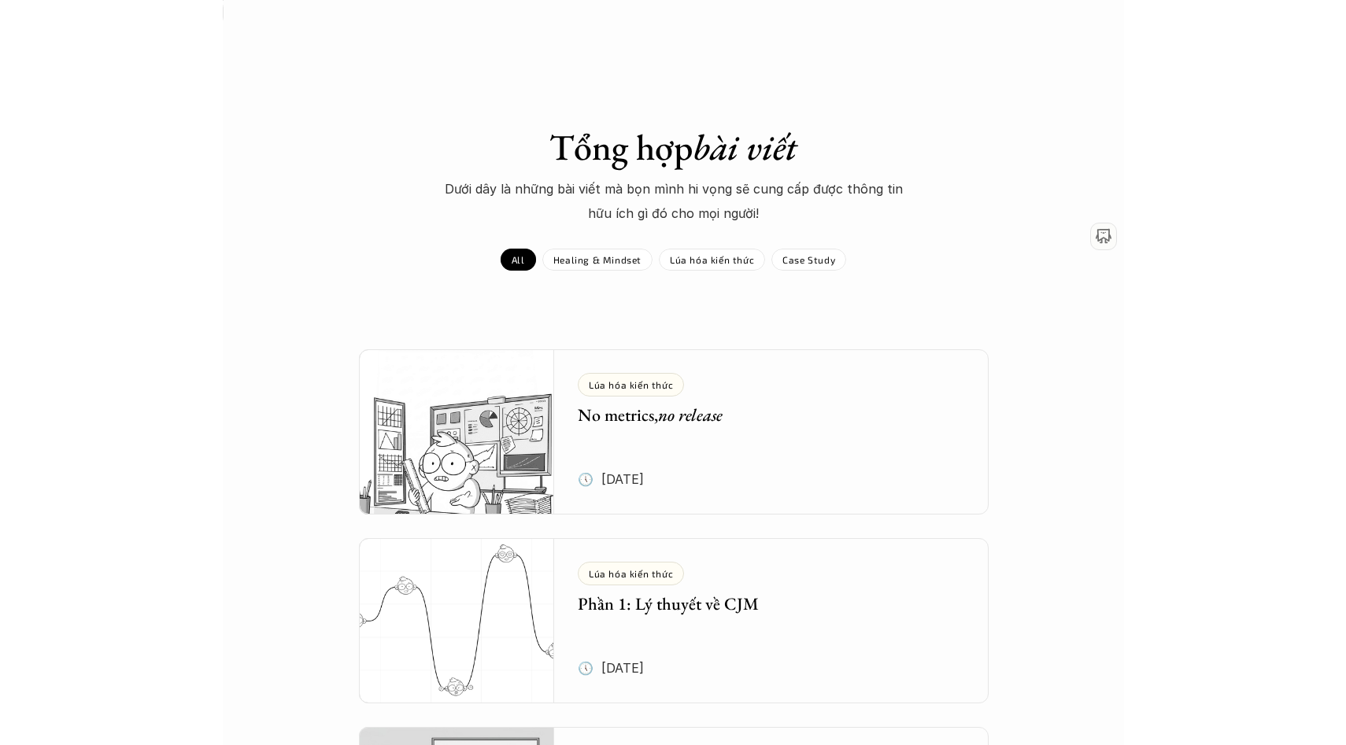
scroll to position [2052, 0]
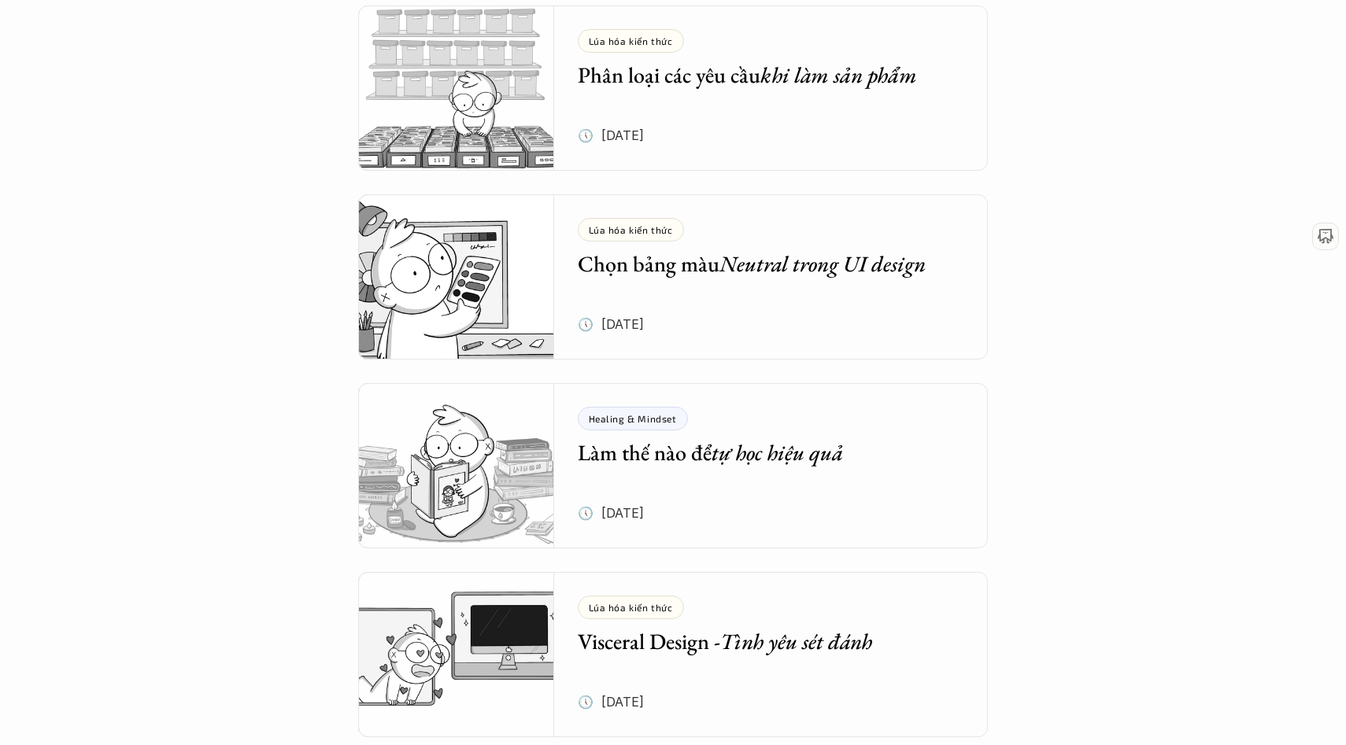
click at [618, 414] on p "Healing & Mindset" at bounding box center [633, 418] width 88 height 11
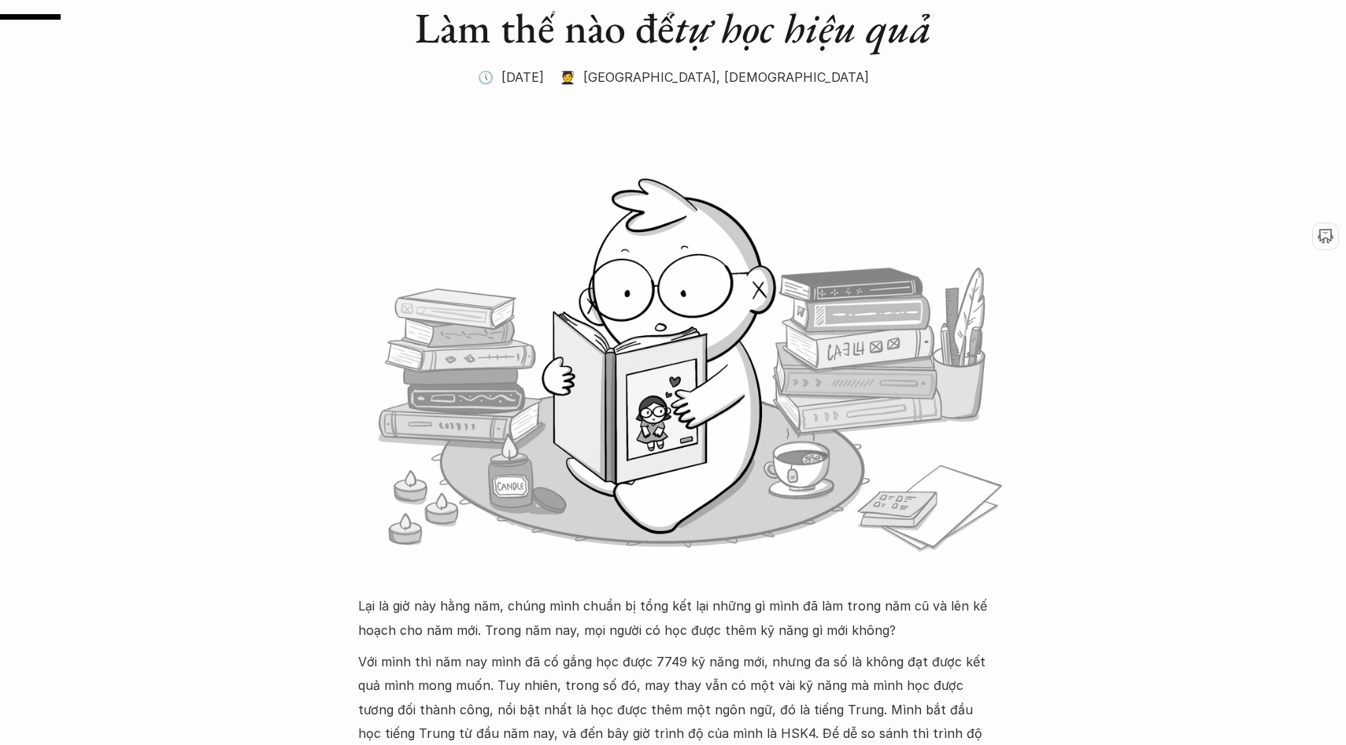
scroll to position [561, 0]
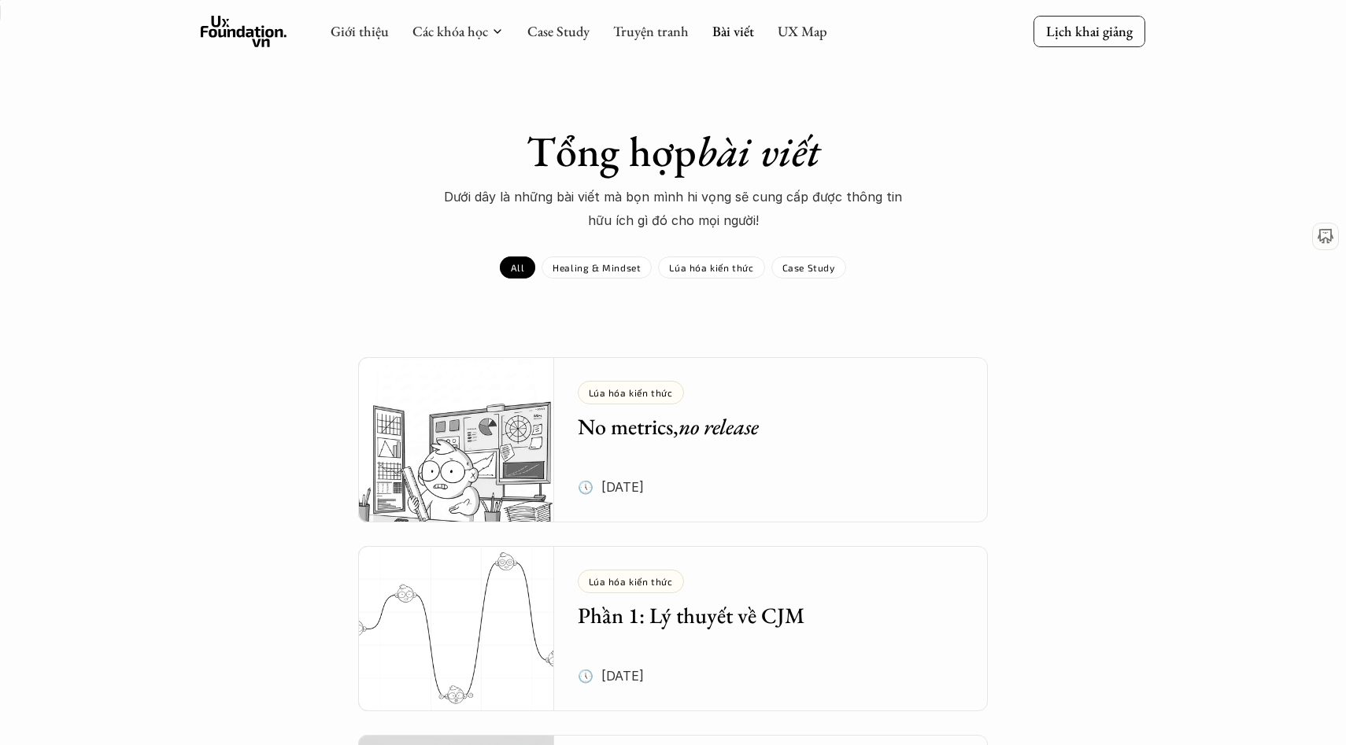
click at [691, 407] on div "Lúa hóa kiến thức No metrics, no release" at bounding box center [760, 411] width 364 height 60
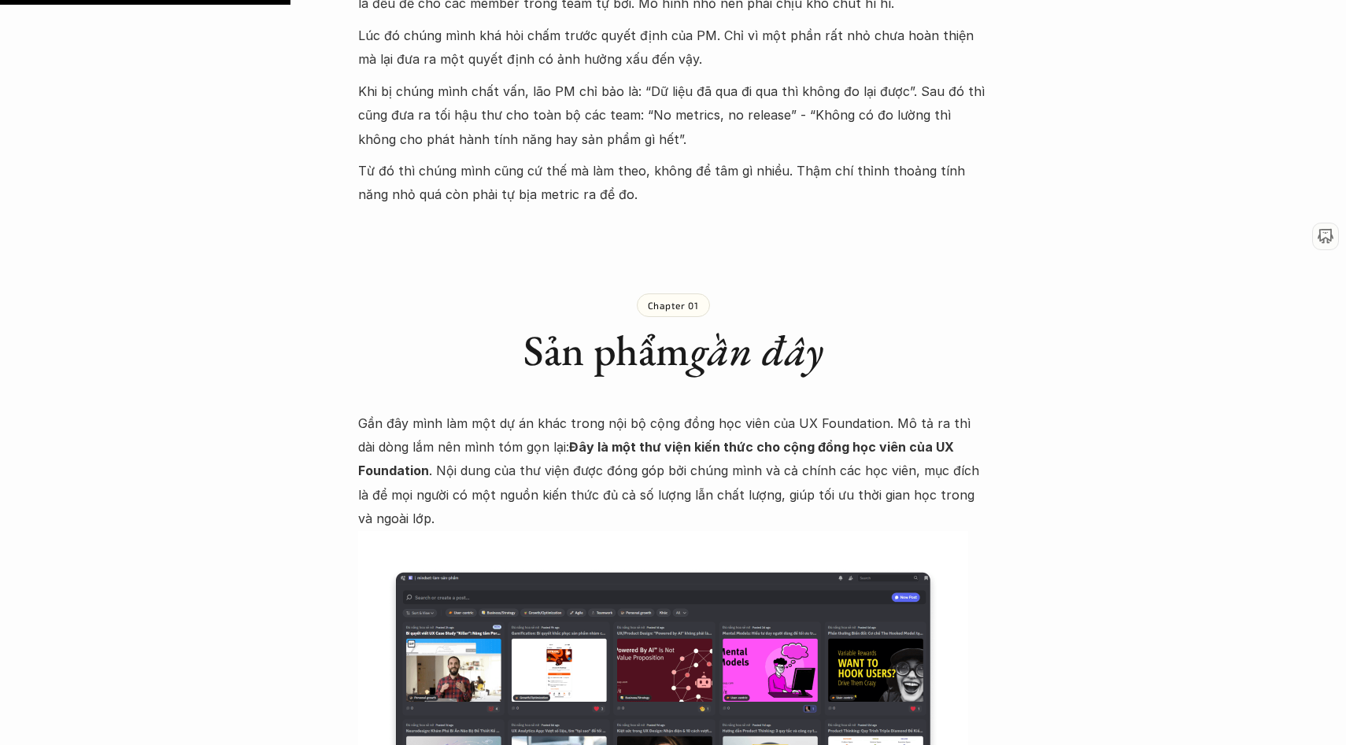
scroll to position [1091, 0]
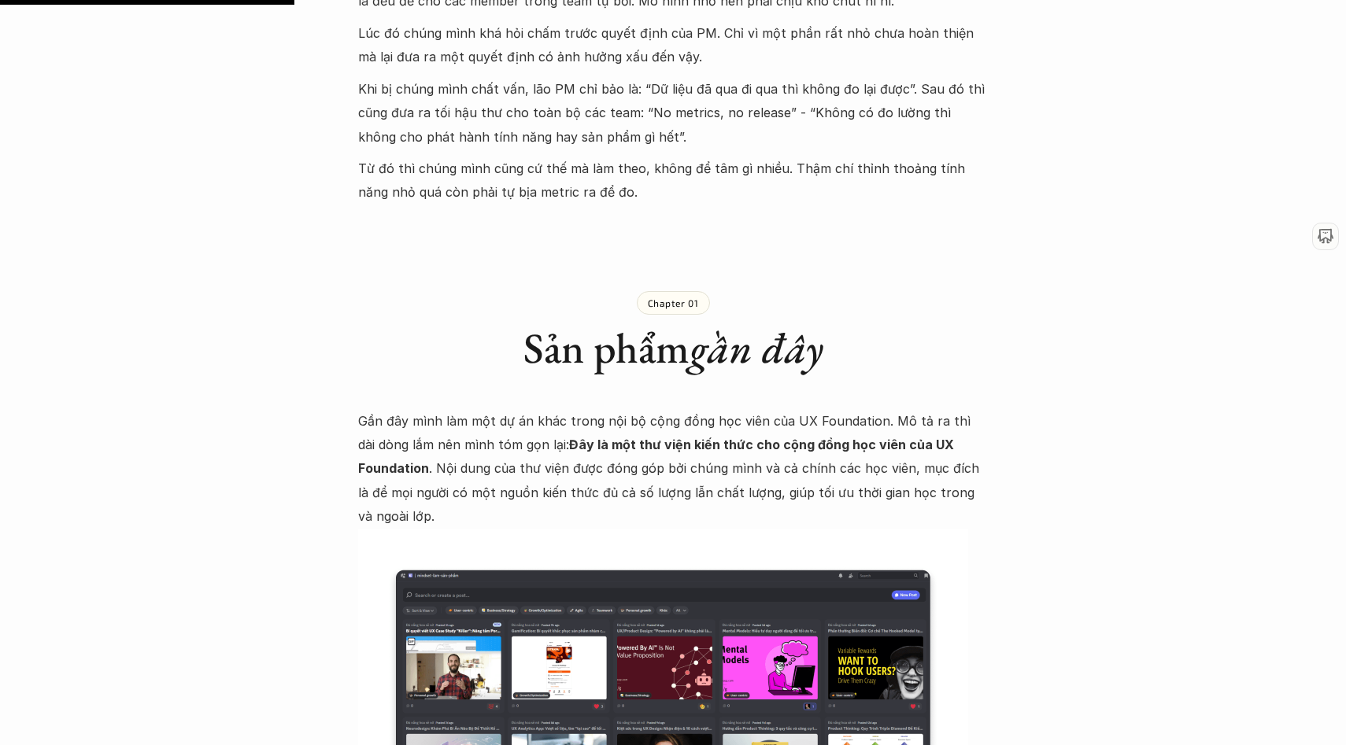
click at [689, 297] on p "Chapter 01" at bounding box center [673, 302] width 51 height 11
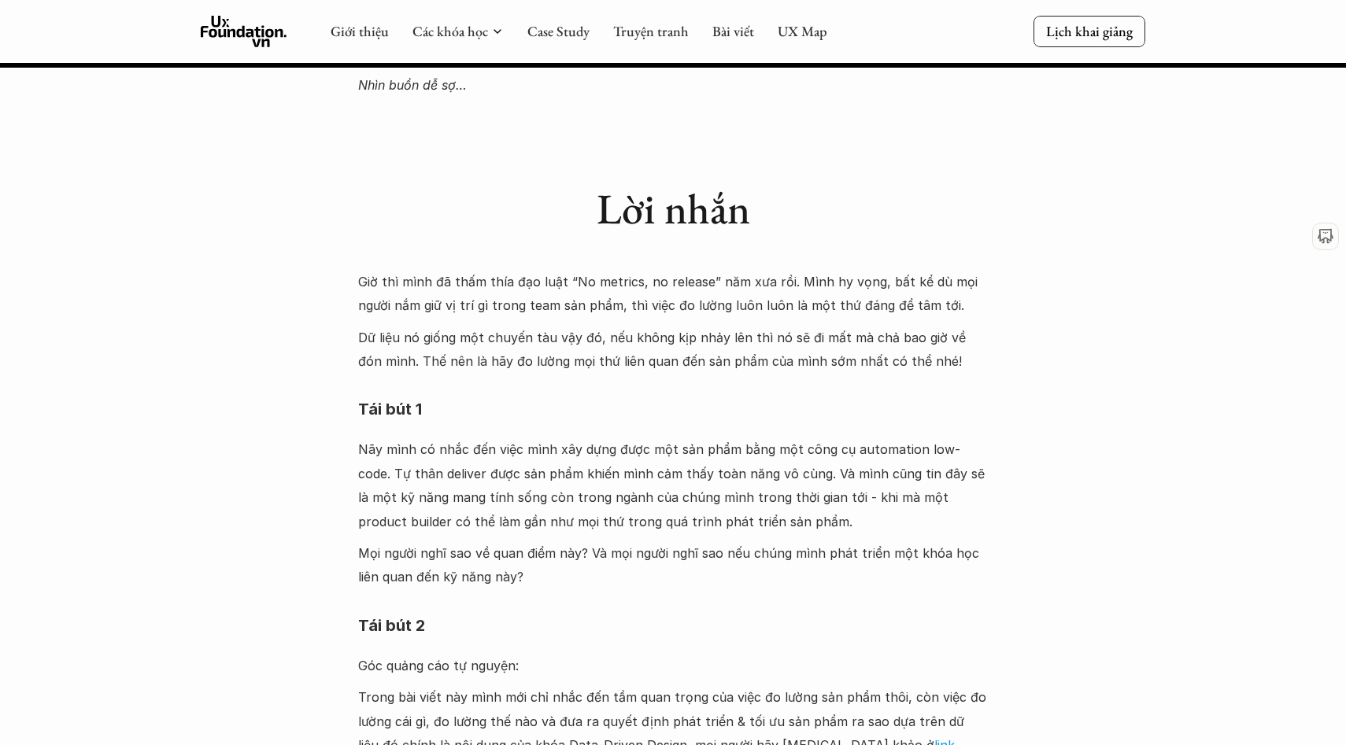
scroll to position [4509, 0]
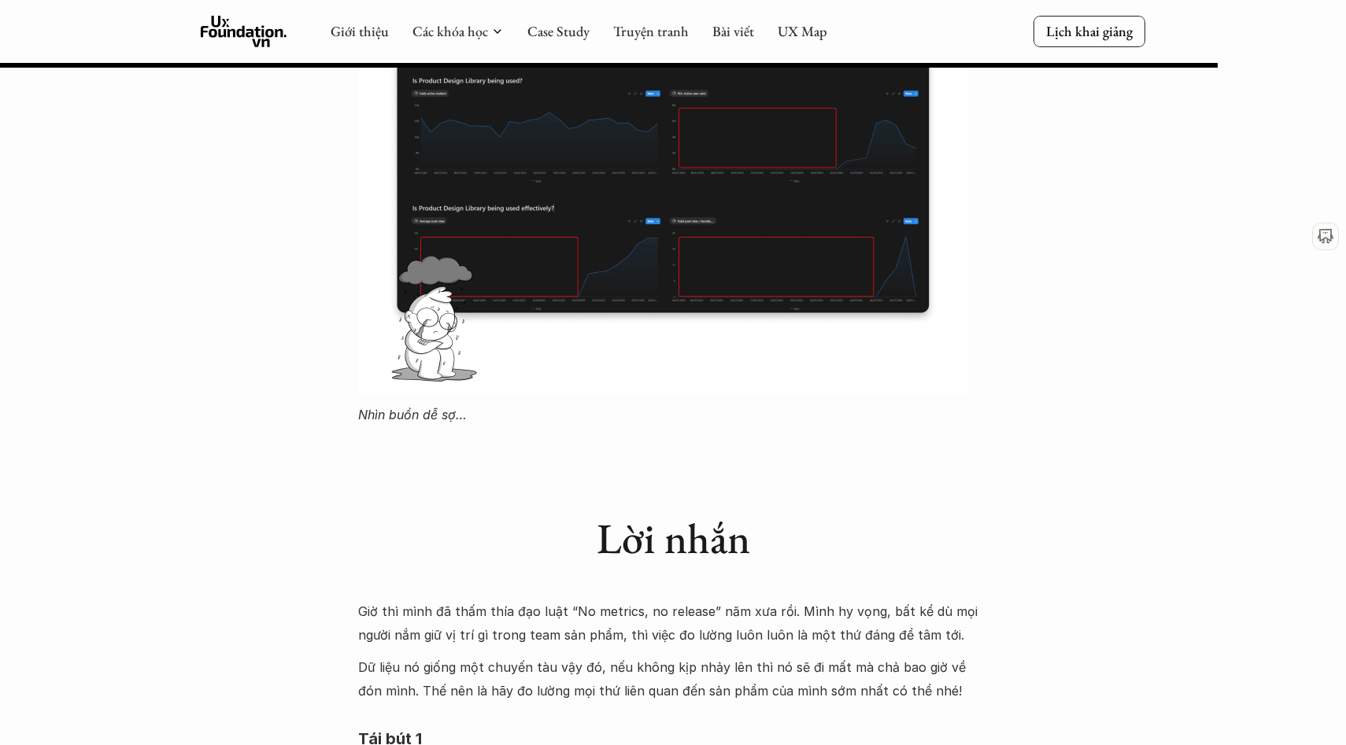
click at [442, 656] on p "Dữ liệu nó giống một chuyến tàu vậy đó, nếu không kịp nhảy lên thì nó sẽ đi mất…" at bounding box center [673, 680] width 630 height 48
drag, startPoint x: 689, startPoint y: 398, endPoint x: 487, endPoint y: 398, distance: 202.2
click at [487, 458] on div "Lời nhắn" at bounding box center [673, 525] width 630 height 134
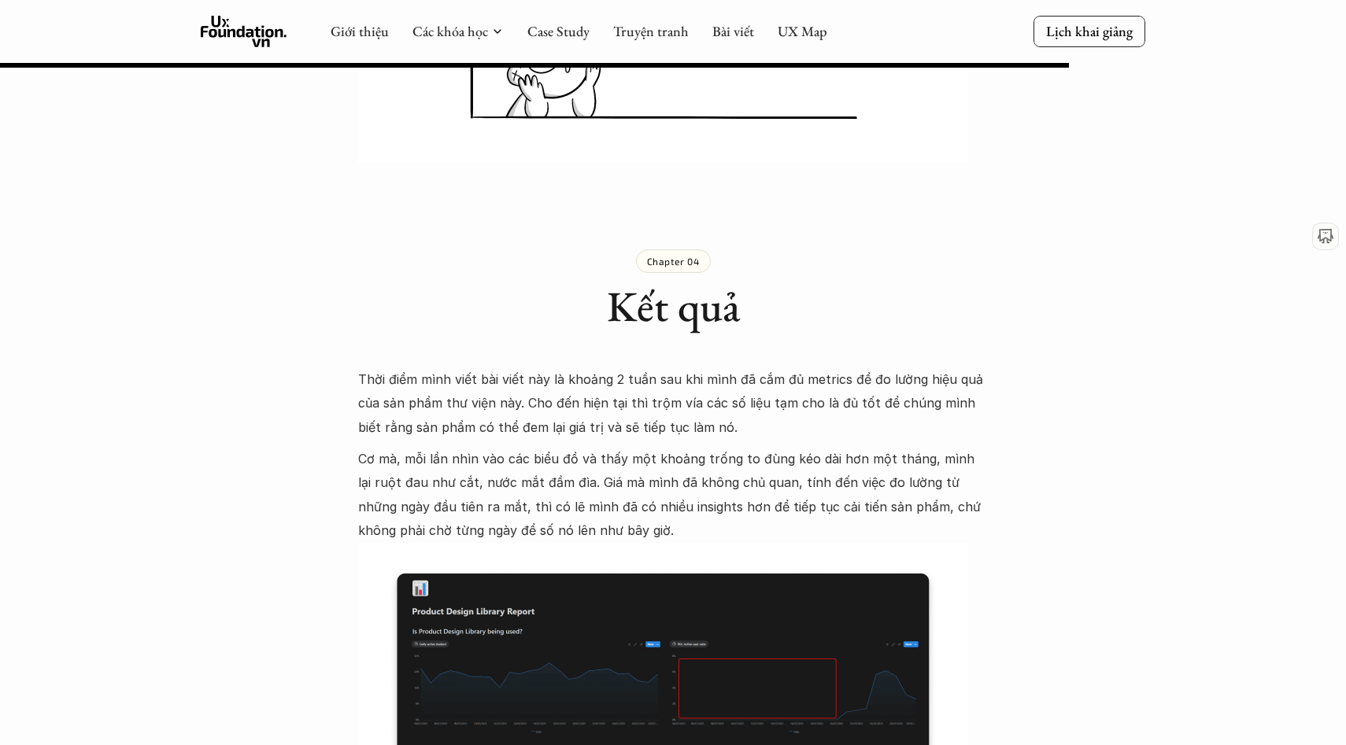
click at [575, 559] on img at bounding box center [663, 744] width 610 height 403
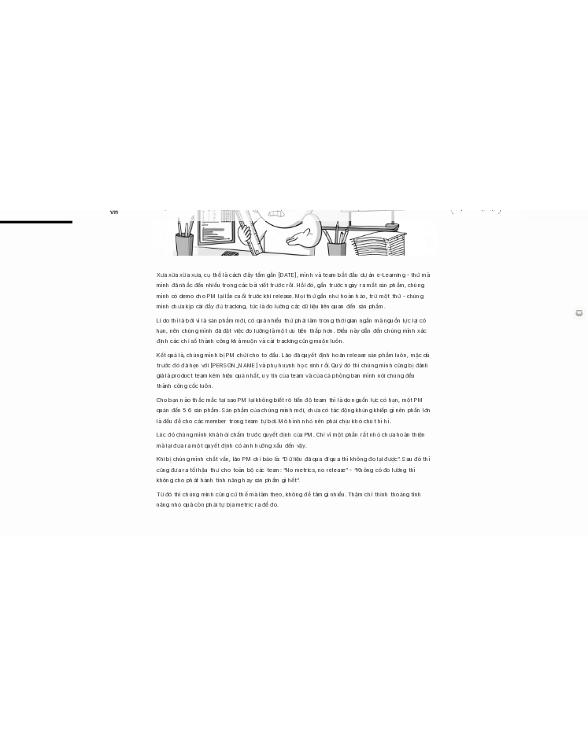
scroll to position [608, 0]
